Goal: Information Seeking & Learning: Learn about a topic

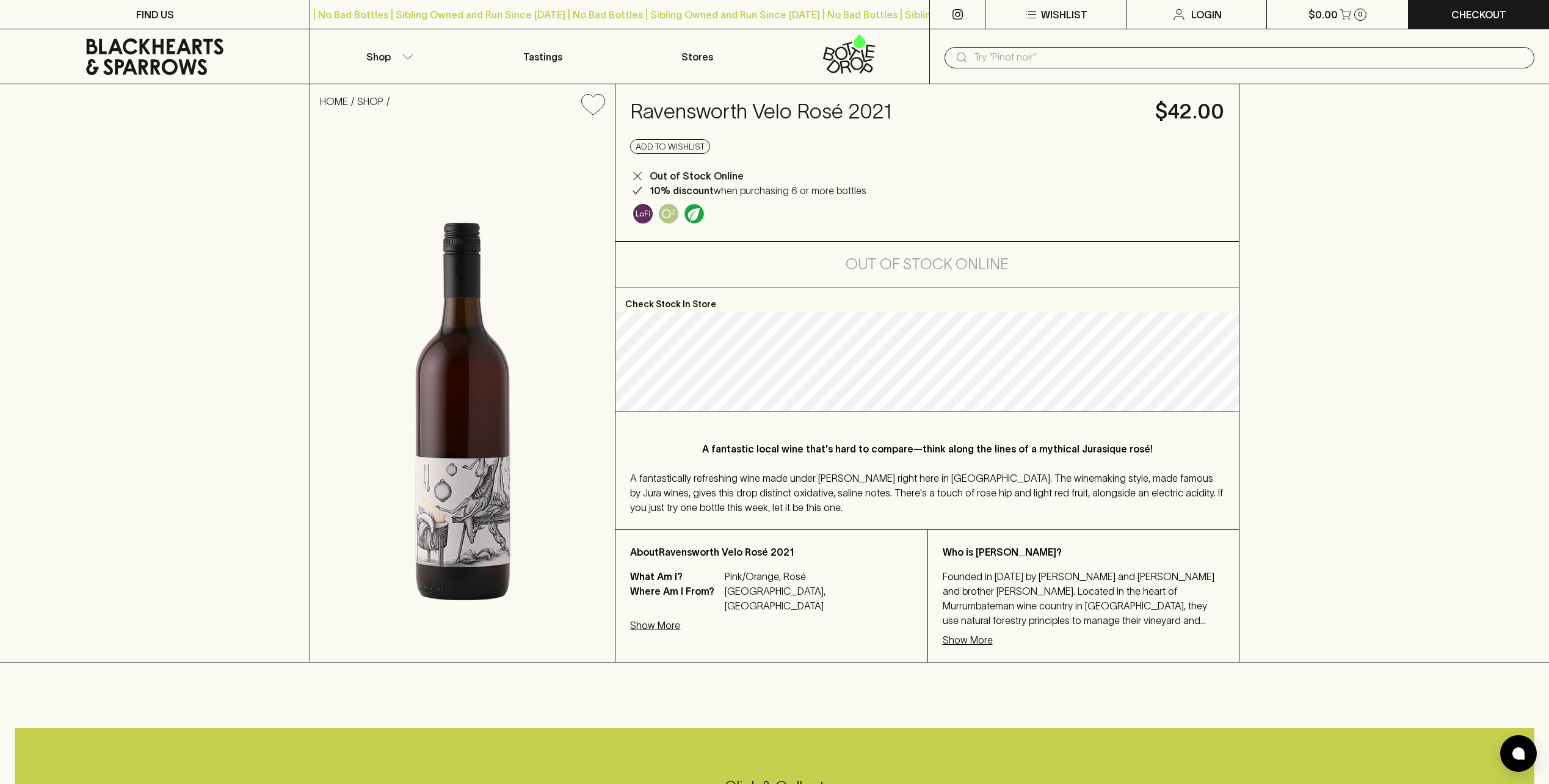
click at [670, 618] on p "Show More" at bounding box center [655, 625] width 50 height 15
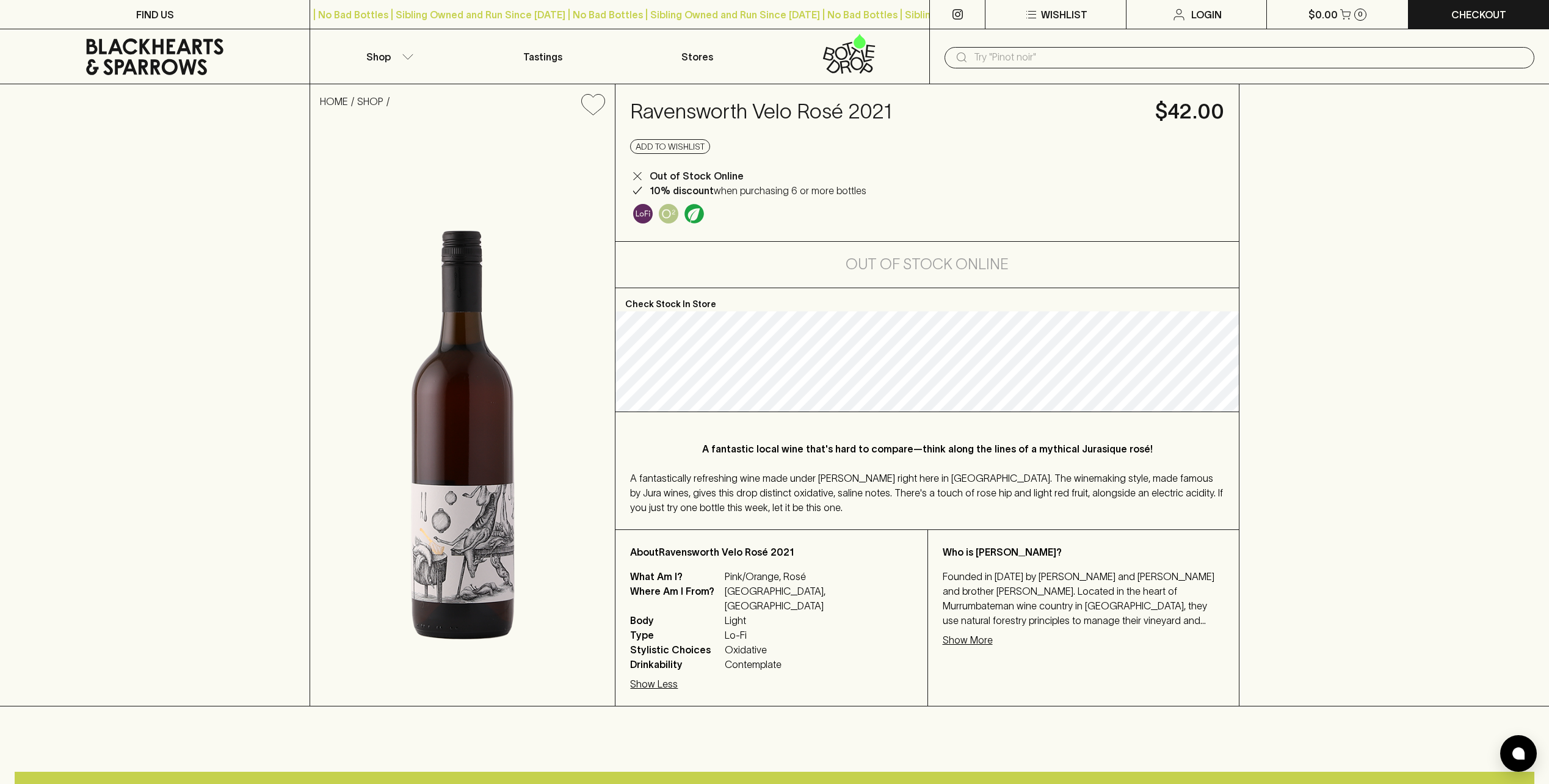
click at [966, 644] on p "Show More" at bounding box center [968, 640] width 50 height 15
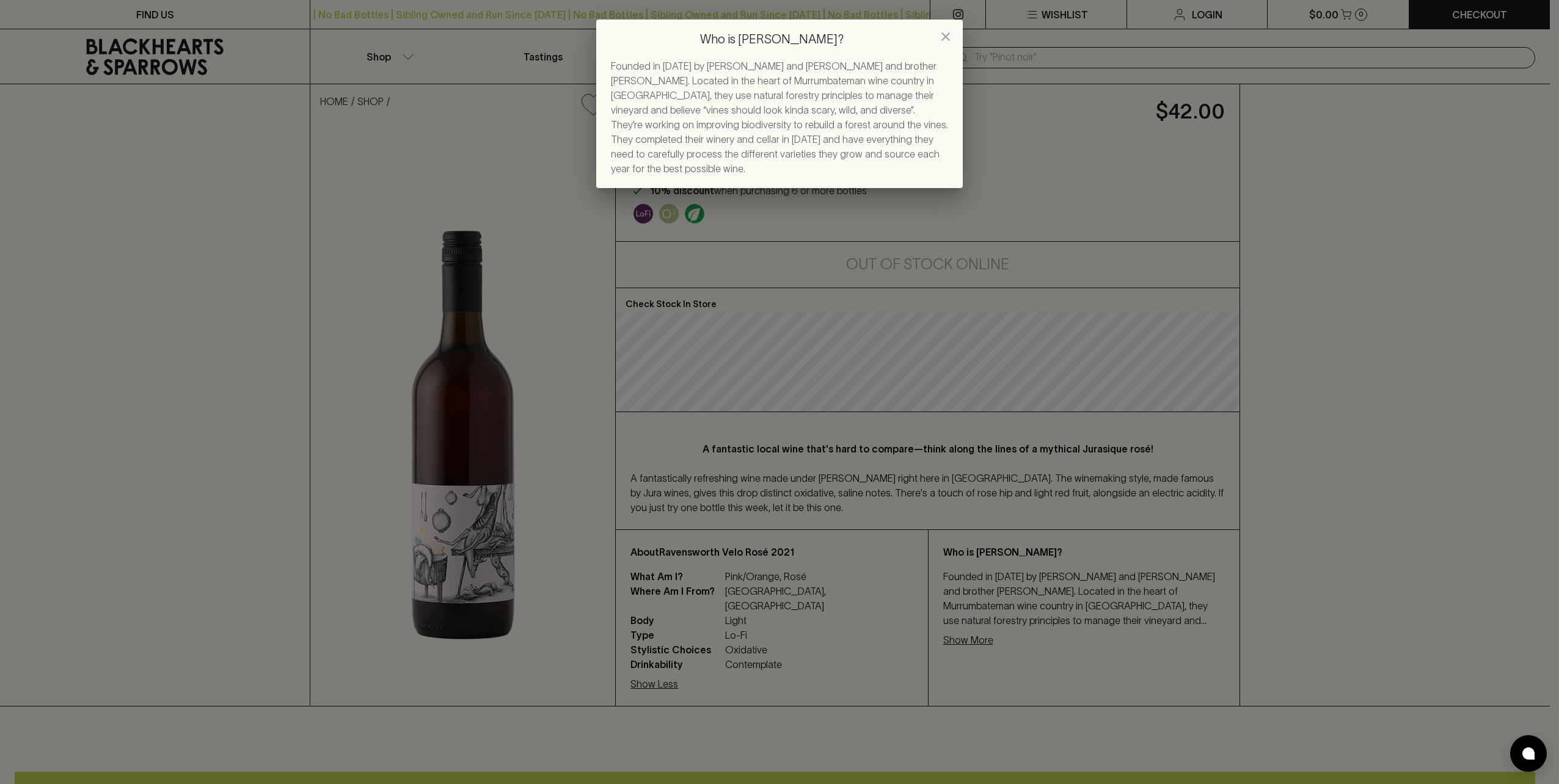
drag, startPoint x: 1470, startPoint y: 596, endPoint x: 1467, endPoint y: 586, distance: 10.4
click at [1470, 595] on div "Who is [PERSON_NAME]? Founded in [DATE] by [PERSON_NAME] and [PERSON_NAME] and …" at bounding box center [780, 392] width 1559 height 784
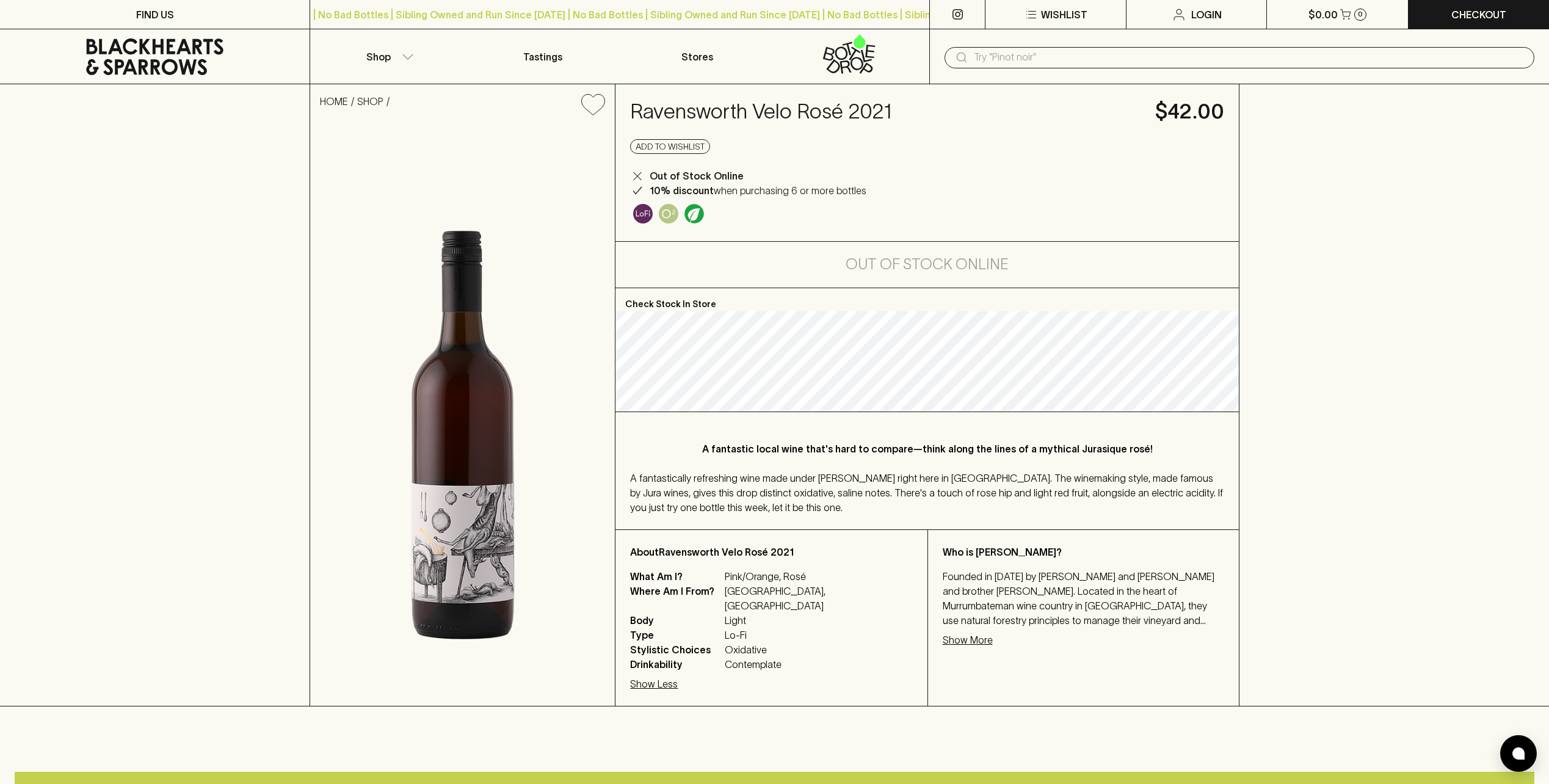
click at [956, 630] on div "Who is [PERSON_NAME]? Founded in [DATE] by [PERSON_NAME] and [PERSON_NAME] and …" at bounding box center [1083, 617] width 311 height 176
click at [959, 648] on div "Who is [PERSON_NAME]? Founded in [DATE] by [PERSON_NAME] and [PERSON_NAME] and …" at bounding box center [1083, 617] width 311 height 176
click at [964, 630] on div "Who is [PERSON_NAME]? Founded in [DATE] by [PERSON_NAME] and [PERSON_NAME] and …" at bounding box center [1083, 617] width 311 height 176
click at [964, 639] on p "Show More" at bounding box center [968, 640] width 50 height 15
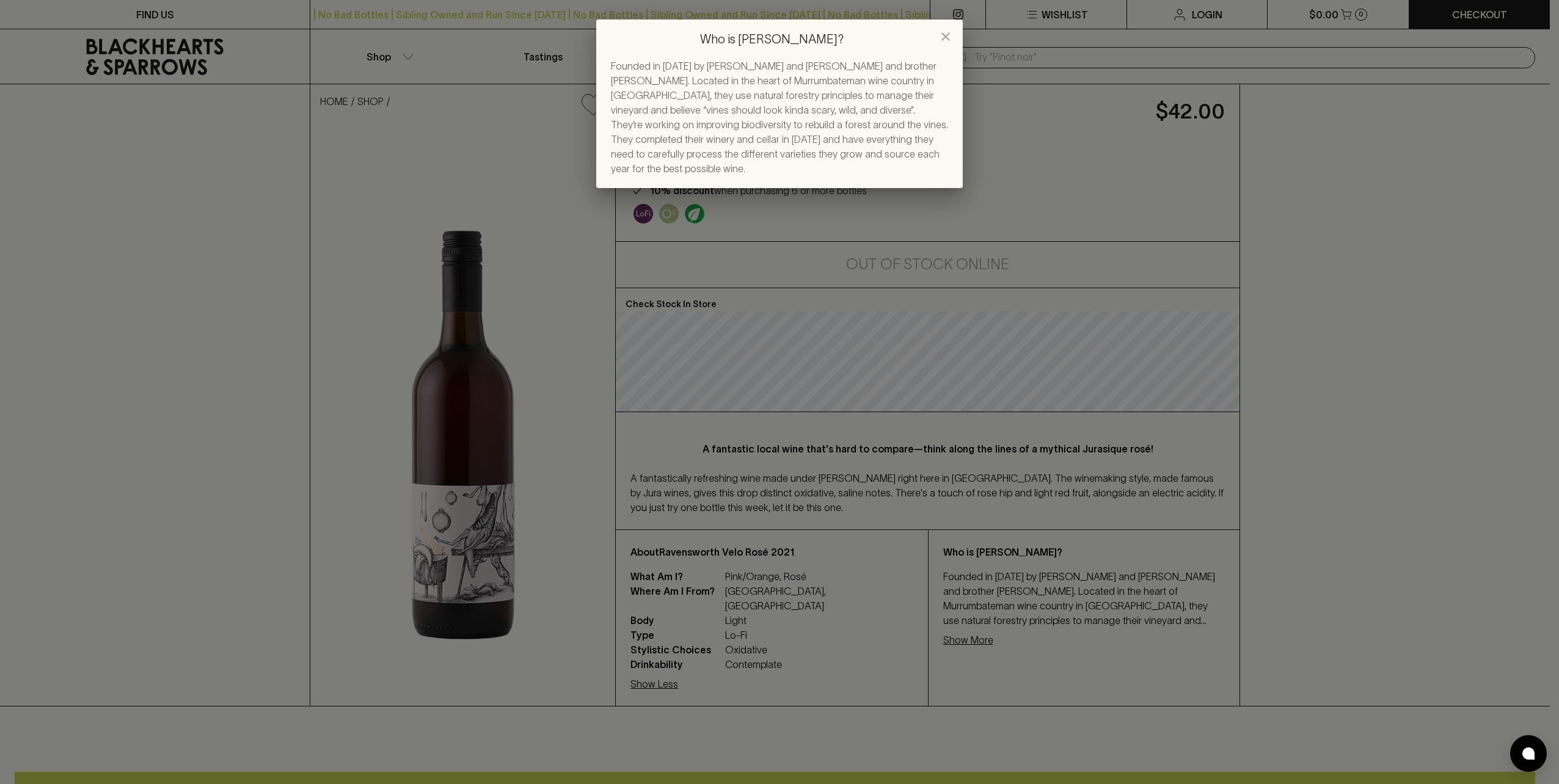
click at [948, 33] on icon "close" at bounding box center [945, 37] width 15 height 15
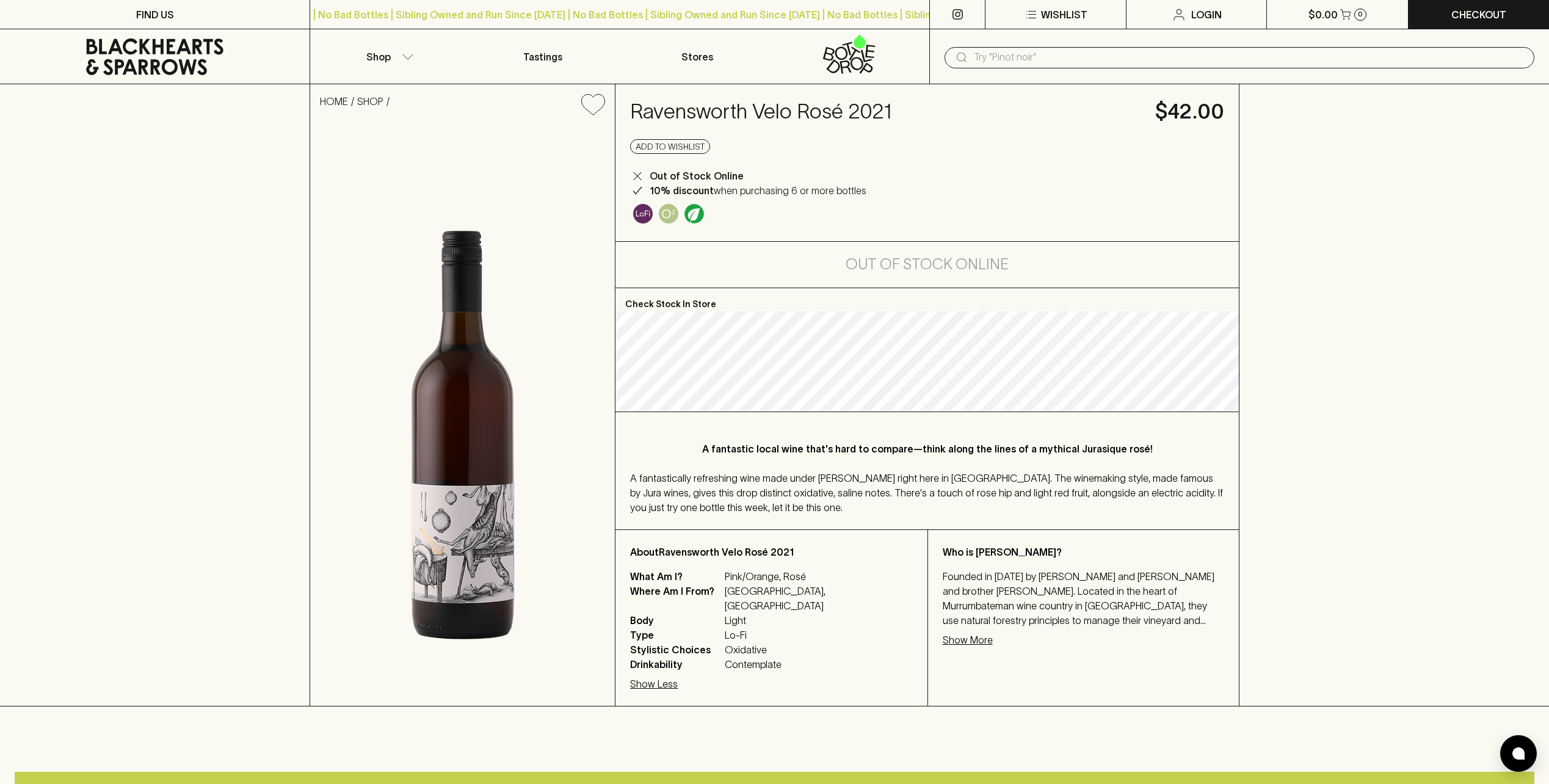
drag, startPoint x: 760, startPoint y: 595, endPoint x: 766, endPoint y: 601, distance: 8.5
click at [766, 601] on div "What Am I? Pink/Orange, Rosé Where Am I From? [GEOGRAPHIC_DATA], [GEOGRAPHIC_DA…" at bounding box center [771, 630] width 282 height 122
drag, startPoint x: 766, startPoint y: 601, endPoint x: 782, endPoint y: 617, distance: 22.6
click at [782, 628] on span "Lo-Fi" at bounding box center [819, 635] width 188 height 15
